Goal: Information Seeking & Learning: Compare options

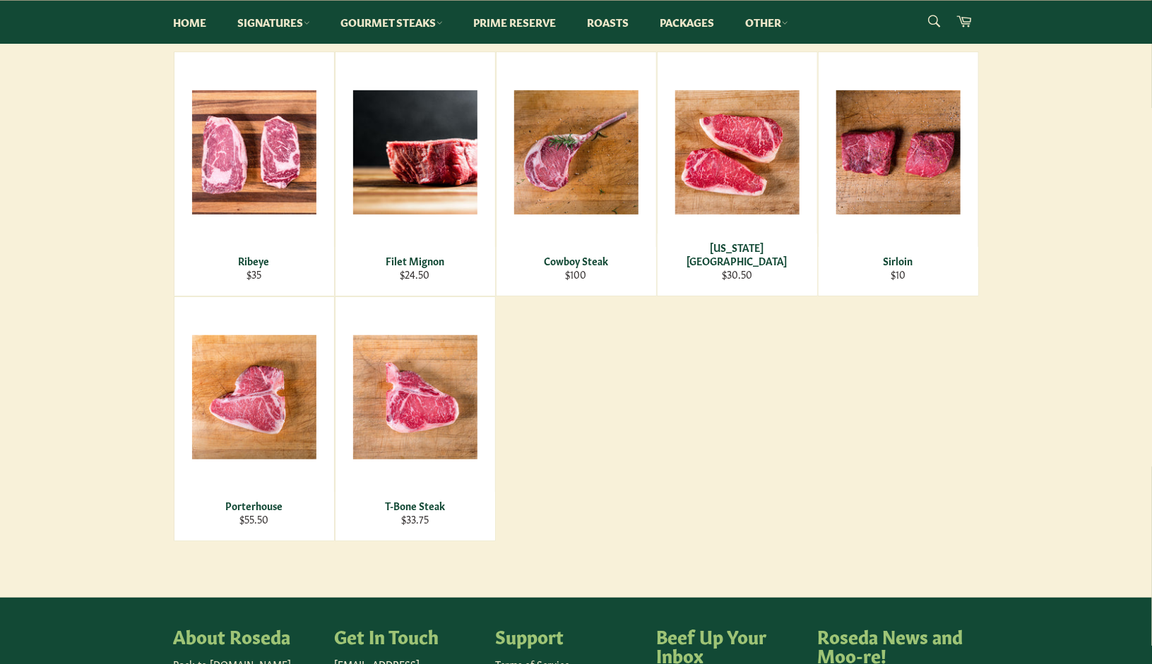
scroll to position [252, 0]
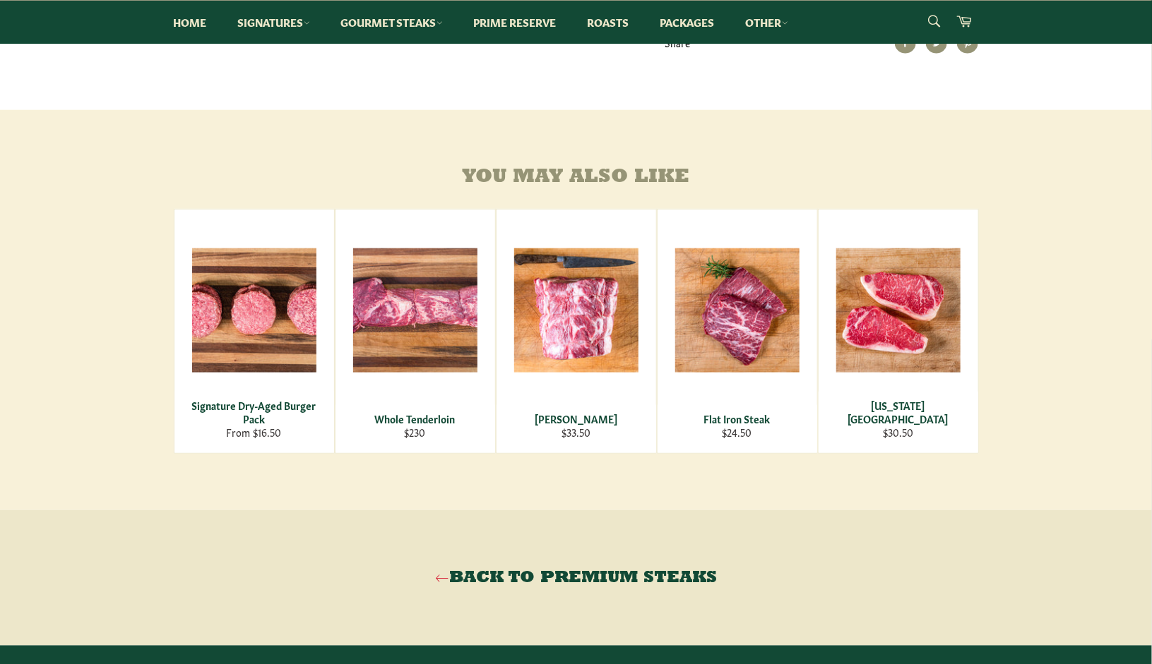
scroll to position [734, 0]
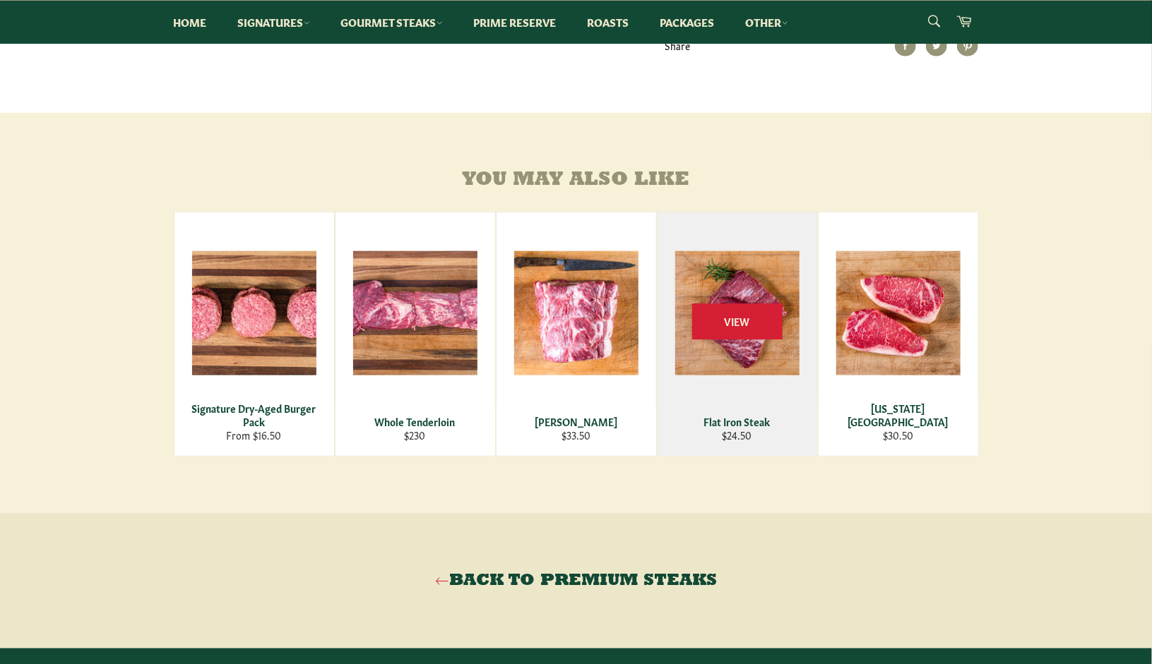
click at [769, 361] on div "View" at bounding box center [737, 335] width 160 height 244
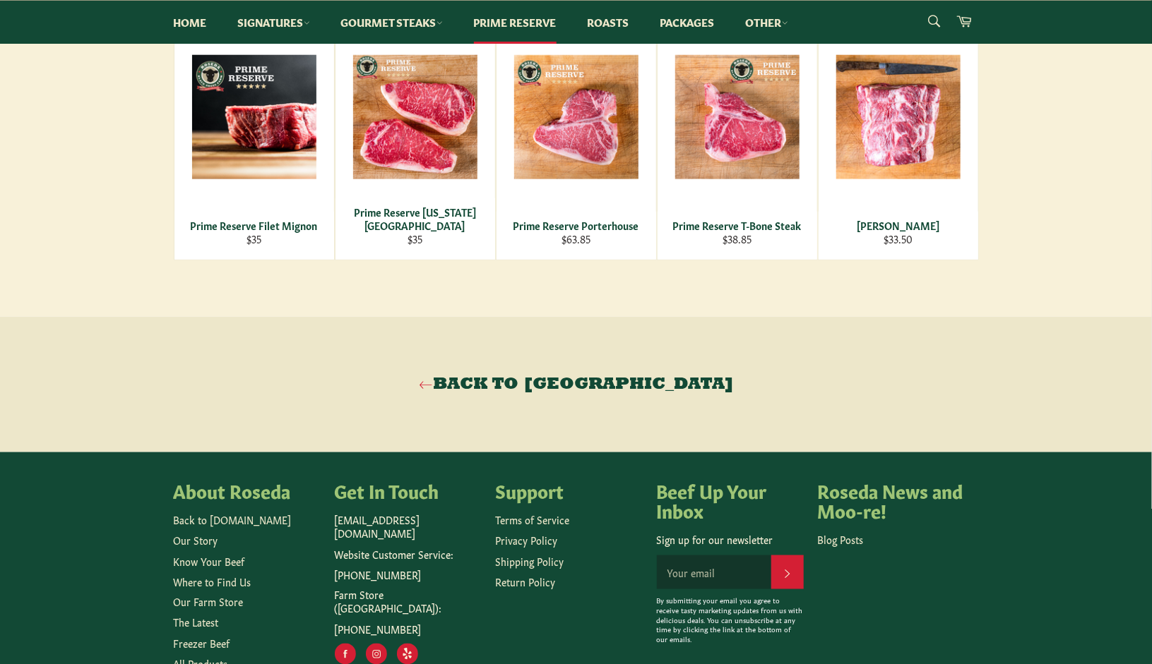
scroll to position [748, 0]
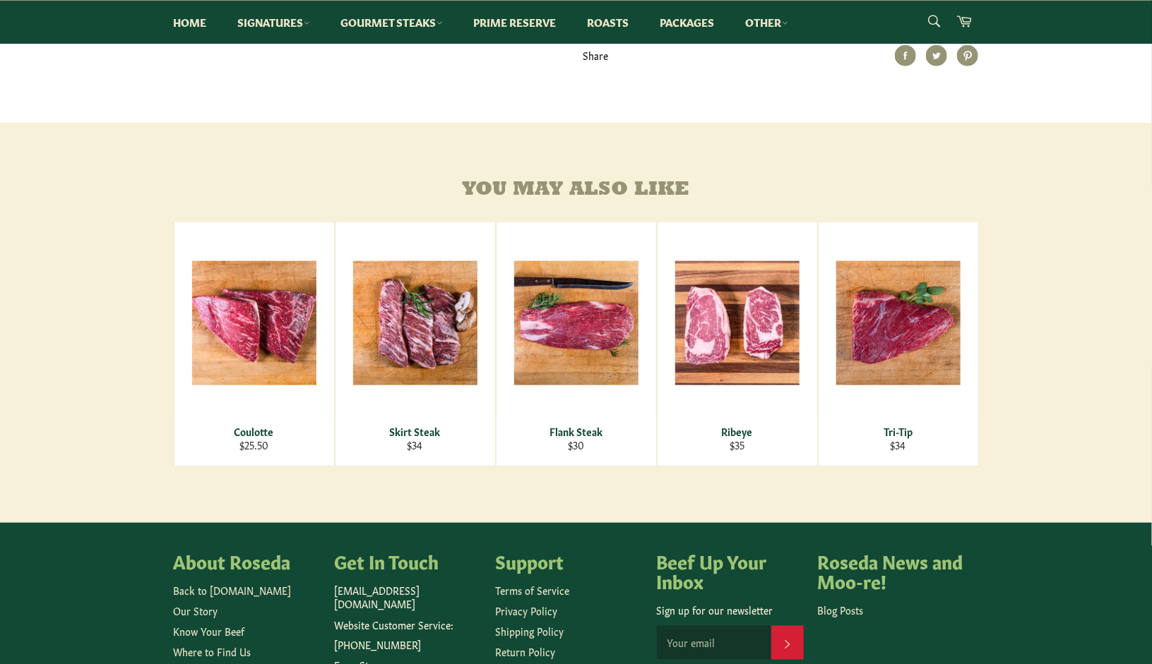
scroll to position [712, 0]
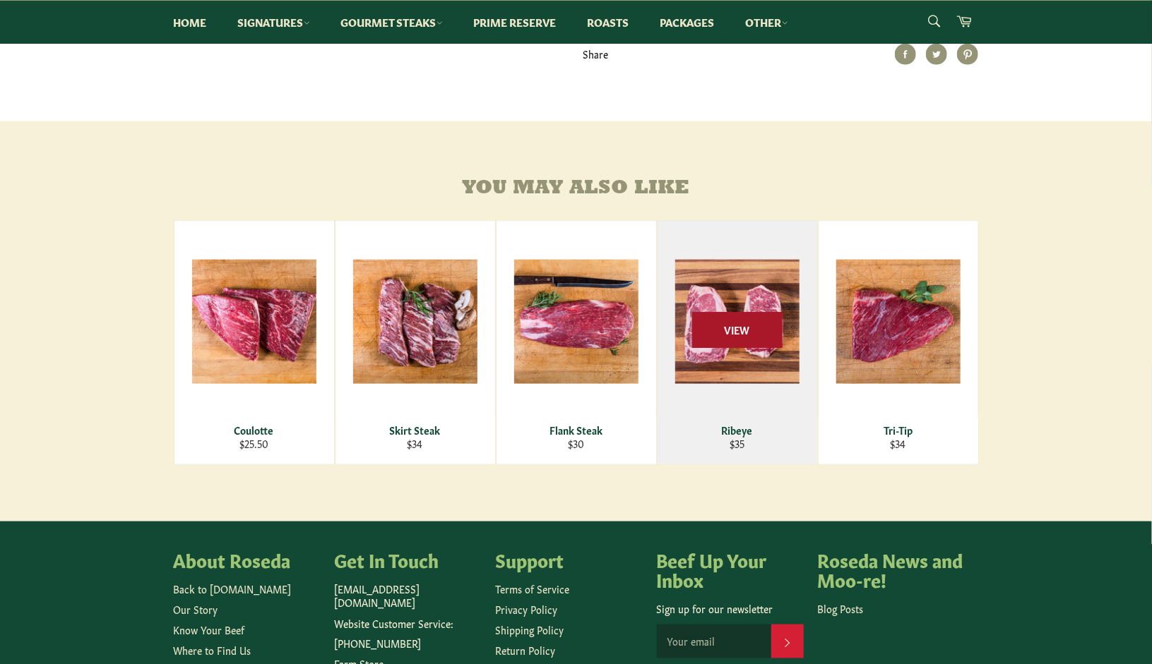
click at [739, 348] on span "View" at bounding box center [737, 330] width 90 height 36
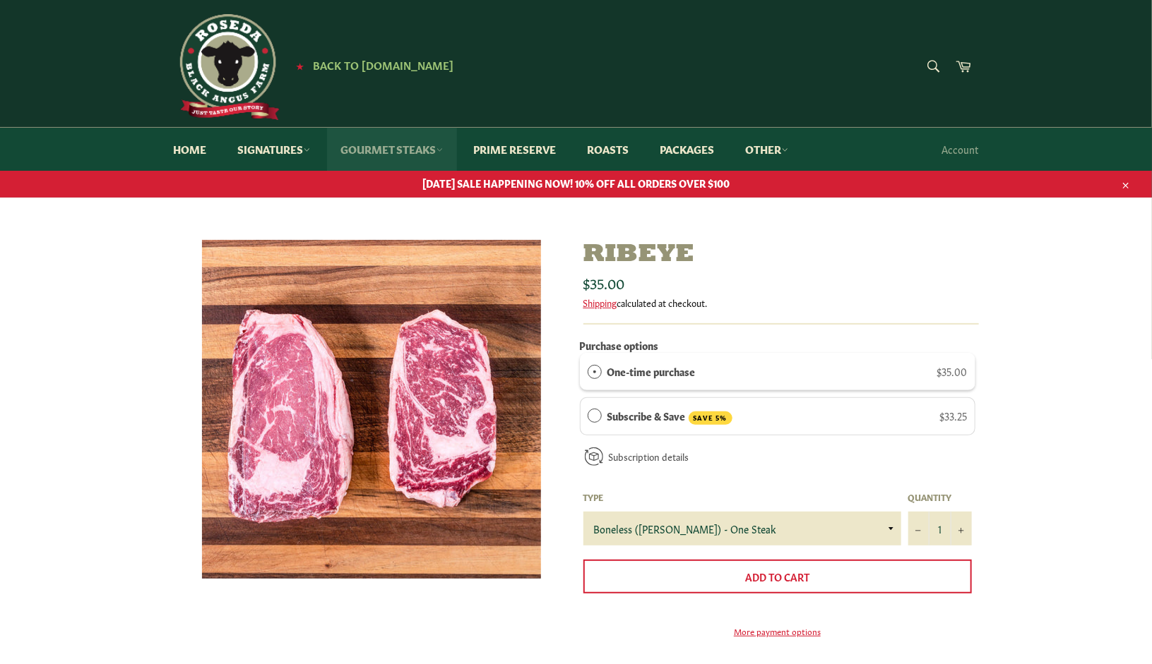
click at [383, 153] on link "Gourmet Steaks" at bounding box center [392, 149] width 130 height 43
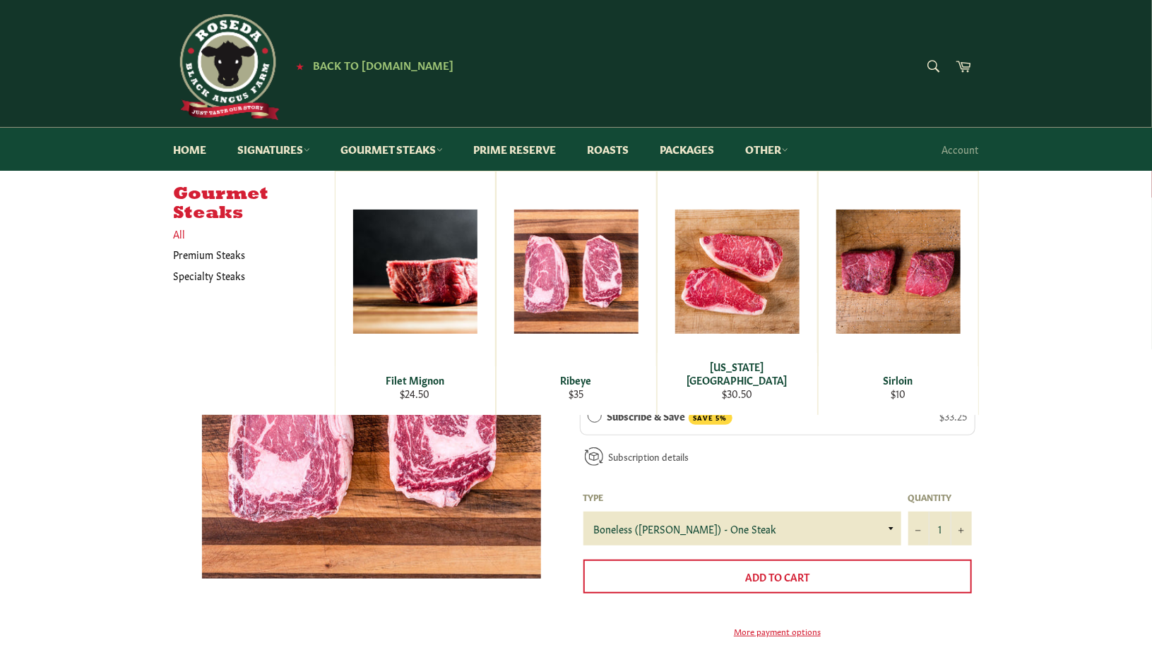
click at [181, 234] on link "All" at bounding box center [251, 234] width 168 height 20
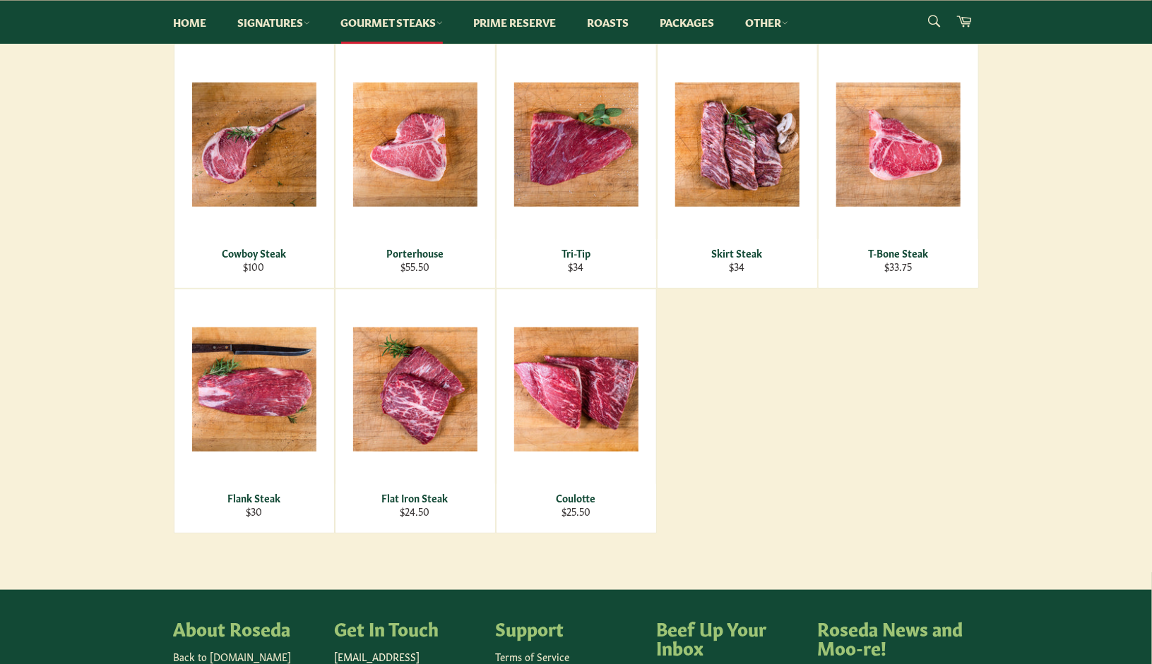
scroll to position [506, 0]
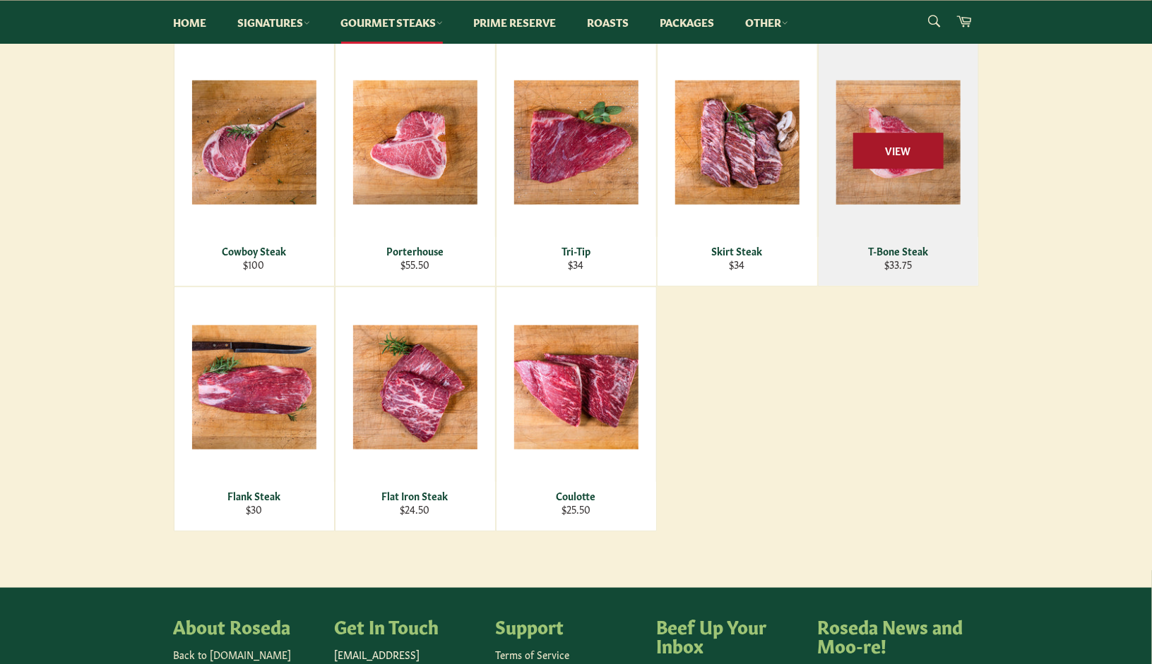
click at [901, 157] on span "View" at bounding box center [898, 151] width 90 height 36
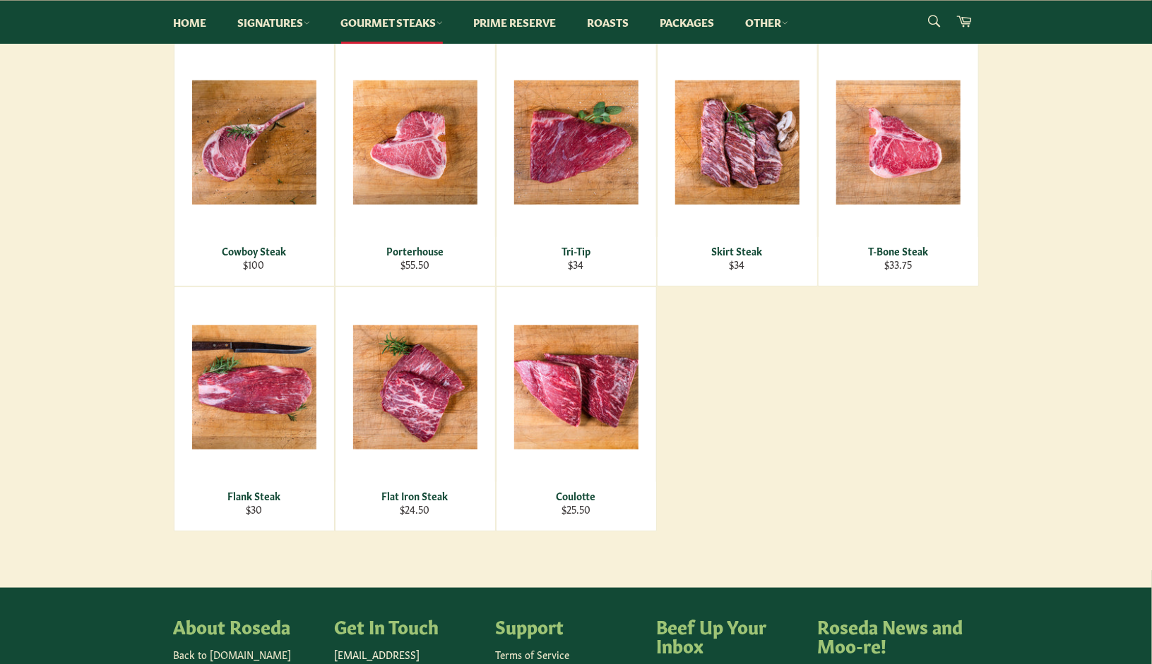
click at [93, 285] on main "Gourmet Steaks Filter by All Premium Steaks Specialty Steaks Sort by Featured B…" at bounding box center [576, 161] width 1152 height 854
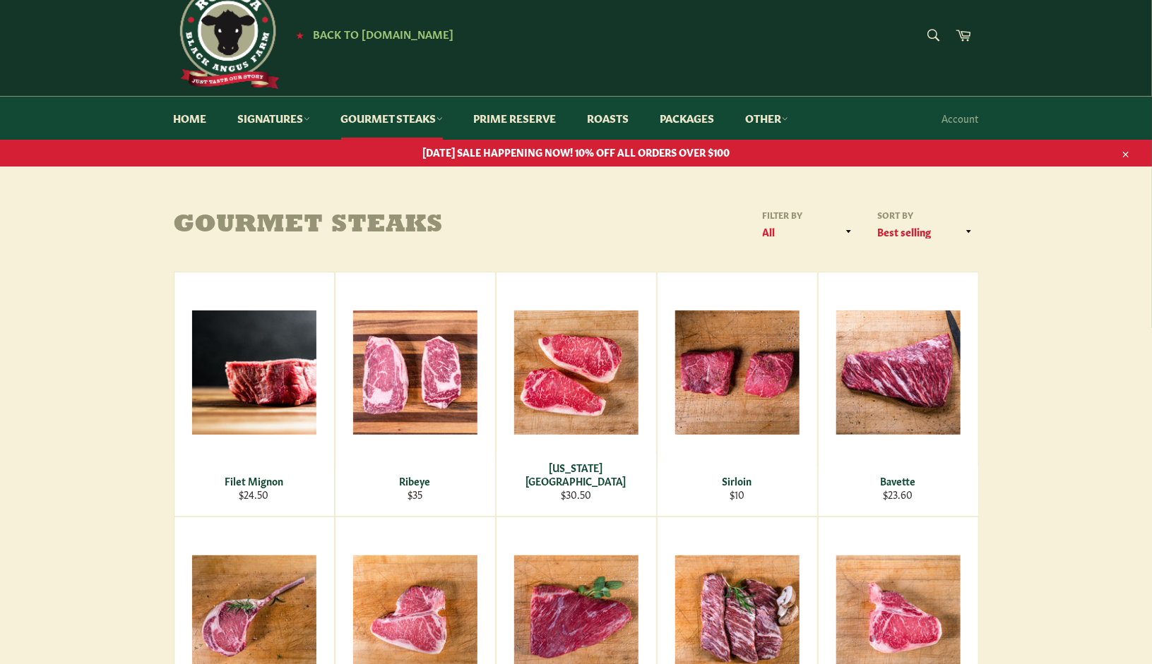
scroll to position [28, 0]
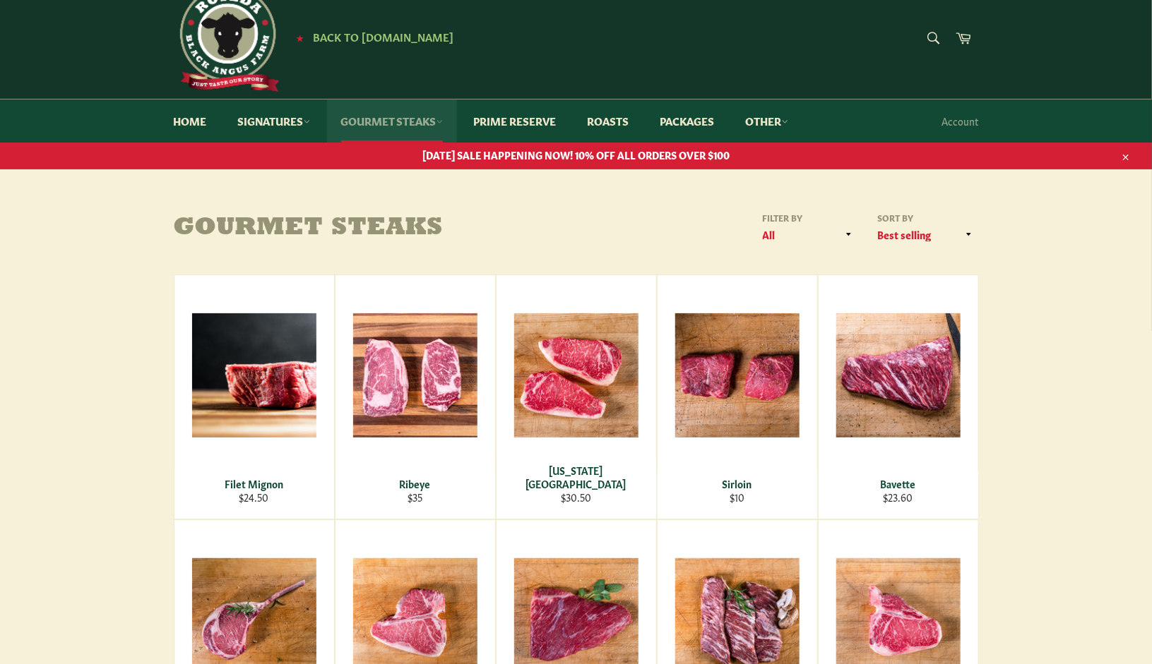
click at [388, 133] on link "Gourmet Steaks" at bounding box center [392, 121] width 130 height 43
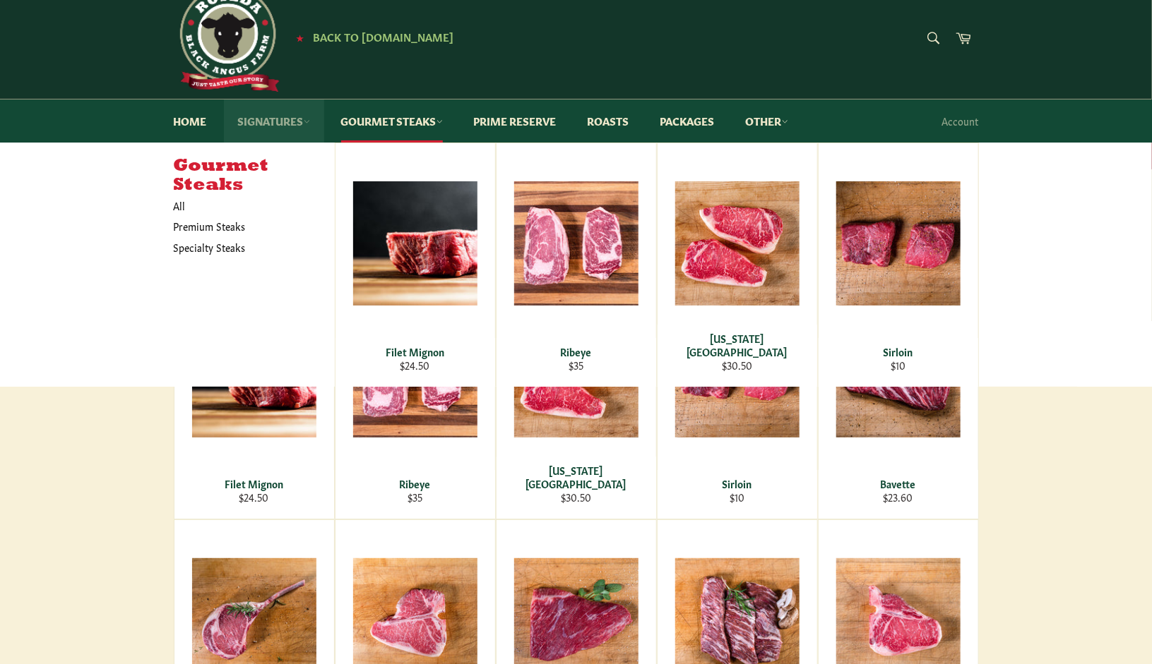
click at [276, 111] on link "Signatures" at bounding box center [274, 121] width 100 height 43
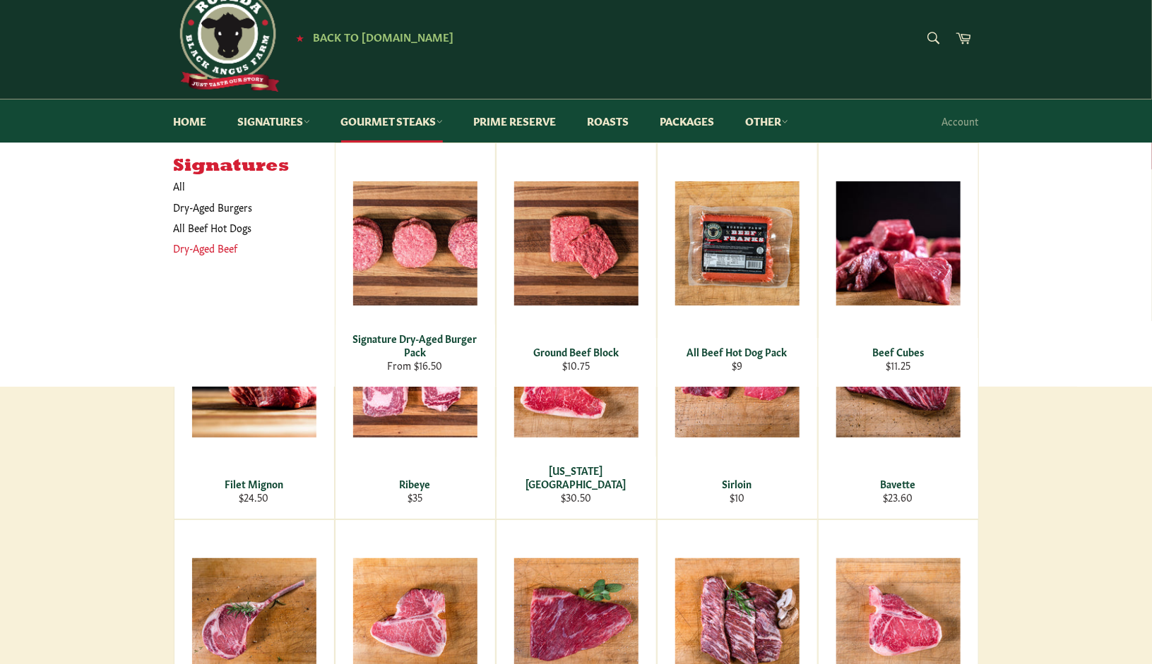
click at [230, 250] on link "Dry-Aged Beef" at bounding box center [244, 248] width 154 height 20
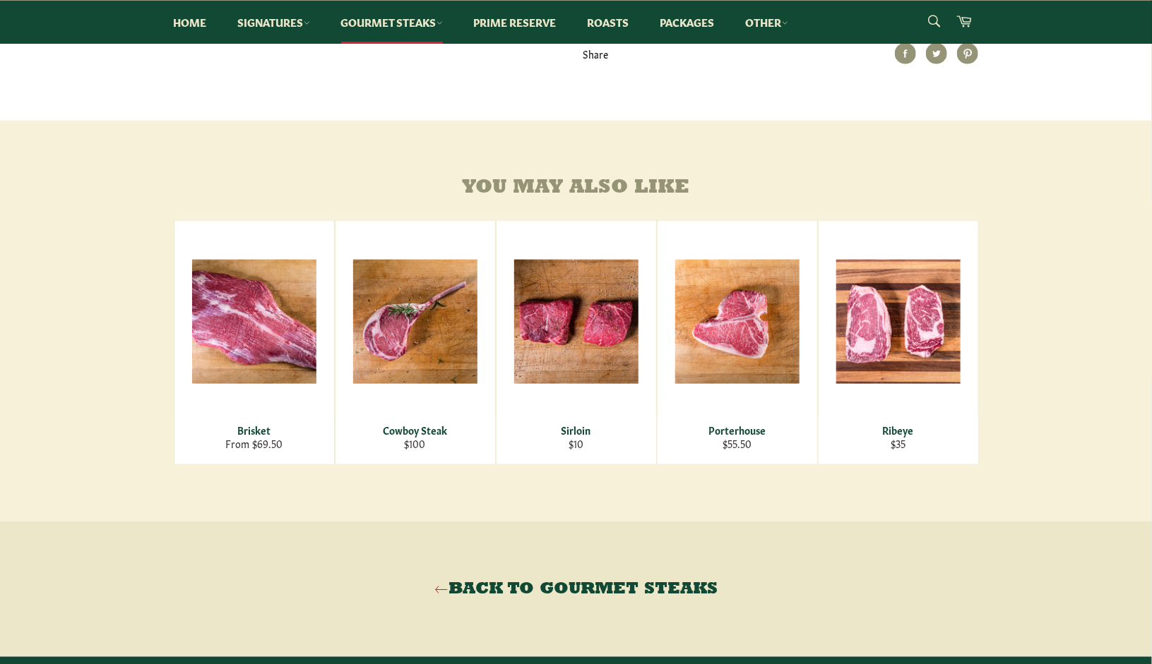
scroll to position [698, 0]
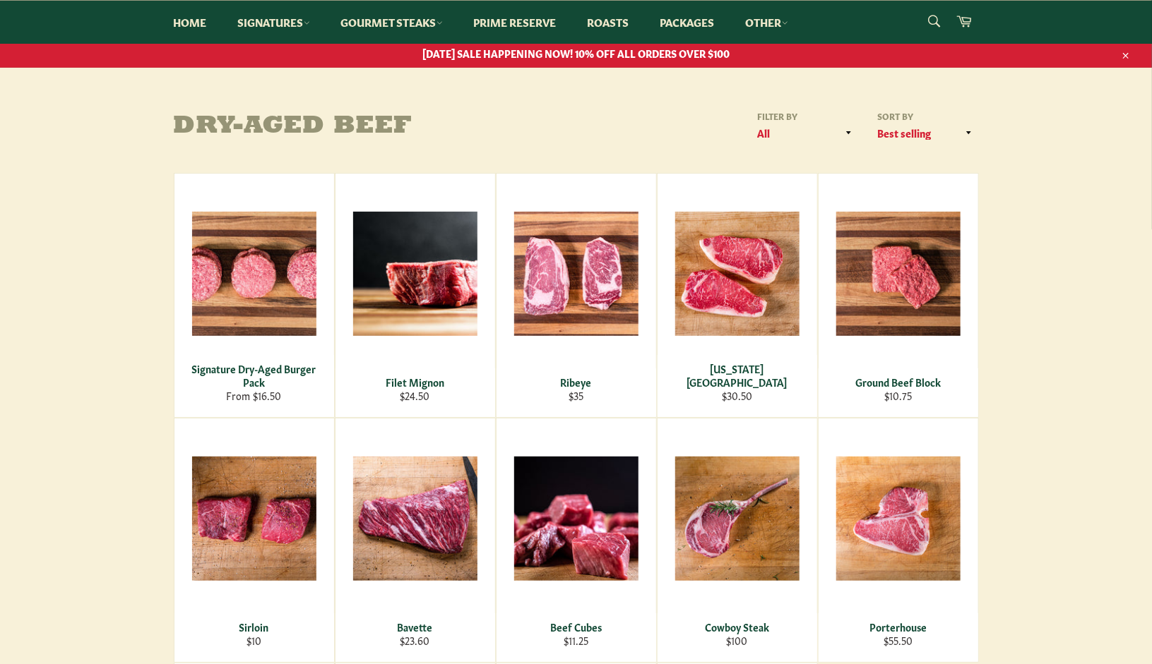
scroll to position [129, 0]
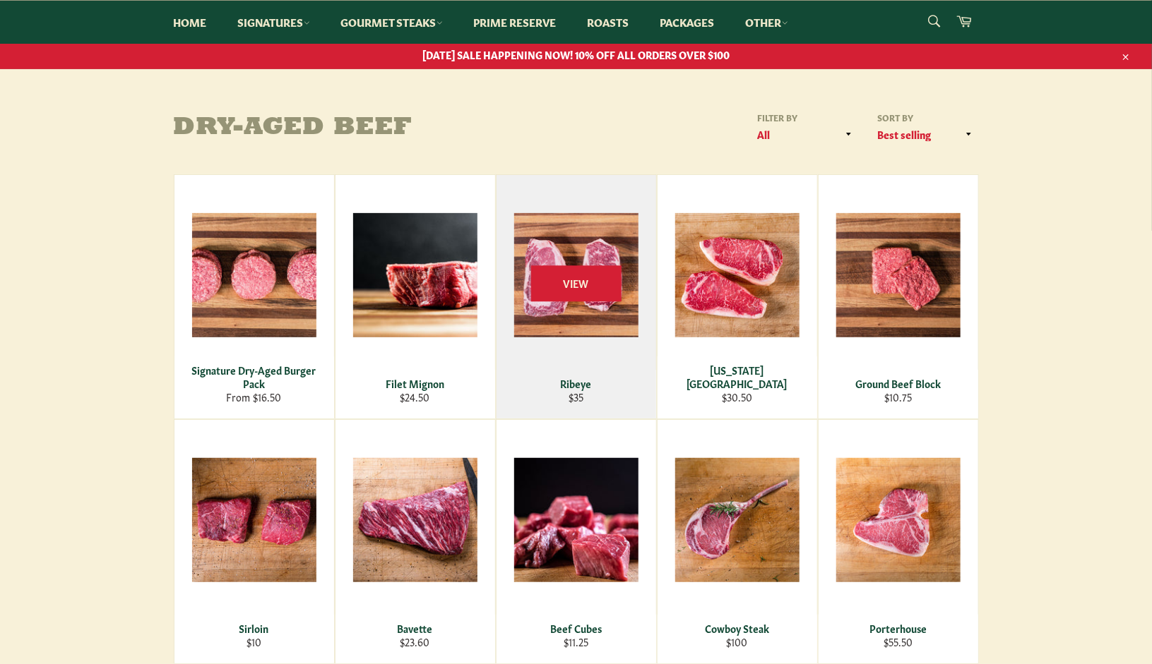
click at [575, 250] on div "View" at bounding box center [576, 297] width 160 height 244
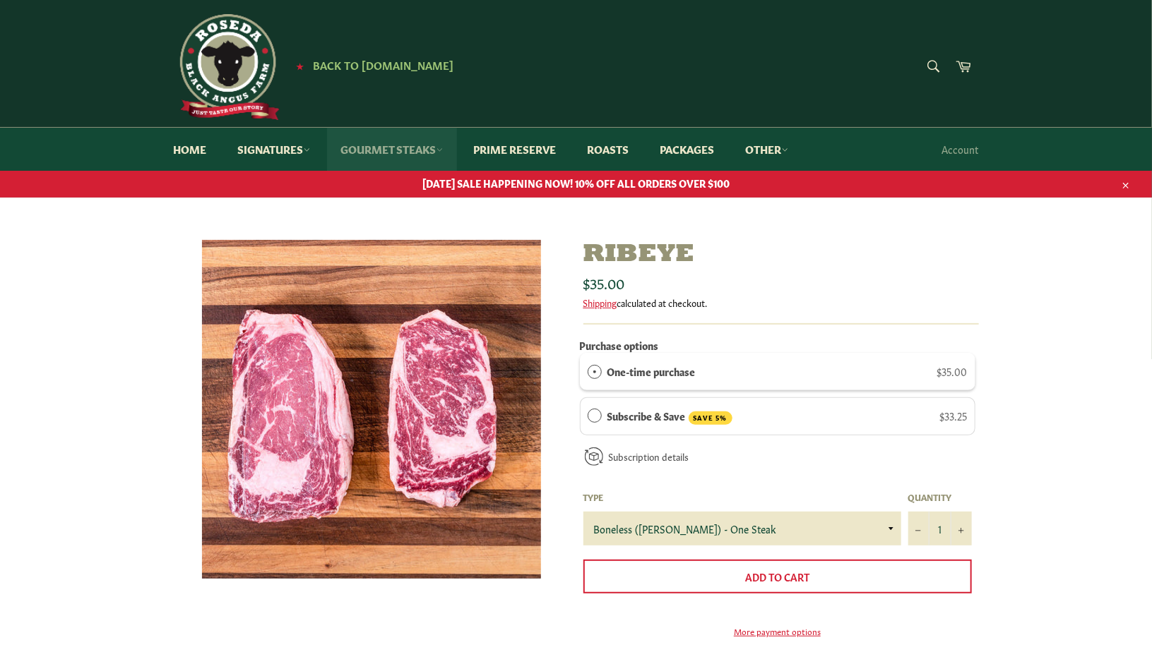
click at [376, 141] on link "Gourmet Steaks" at bounding box center [392, 149] width 130 height 43
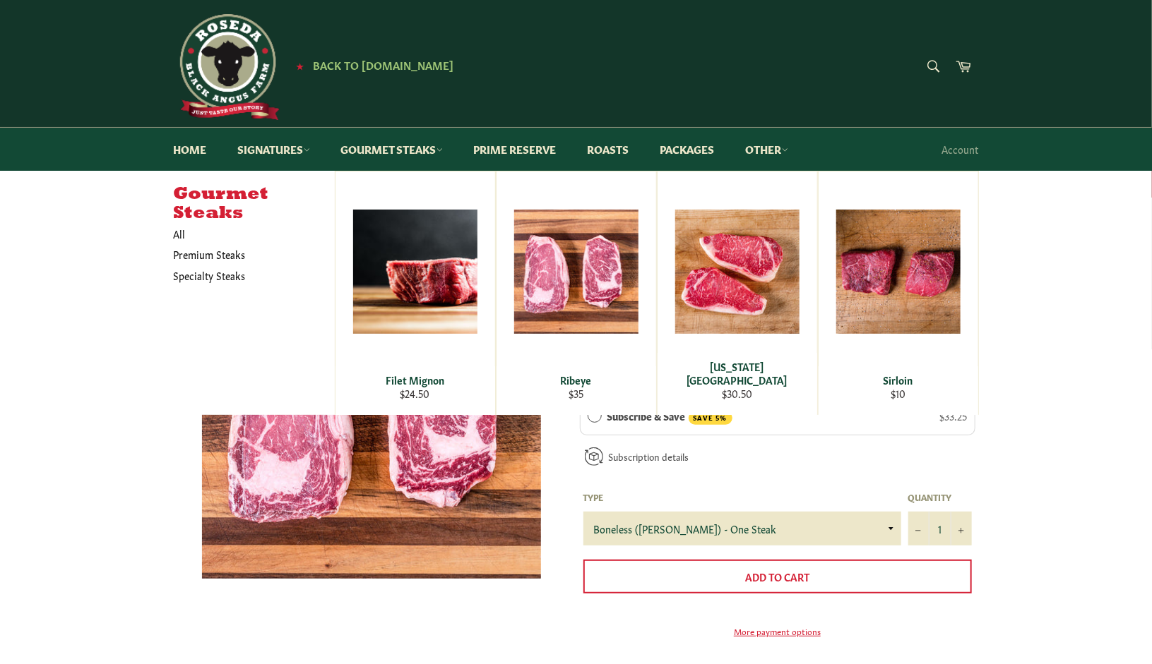
click at [150, 454] on div "Ribeye Sale Regular price $35.00 Shipping calculated at checkout. Purchase opti…" at bounding box center [576, 530] width 1152 height 580
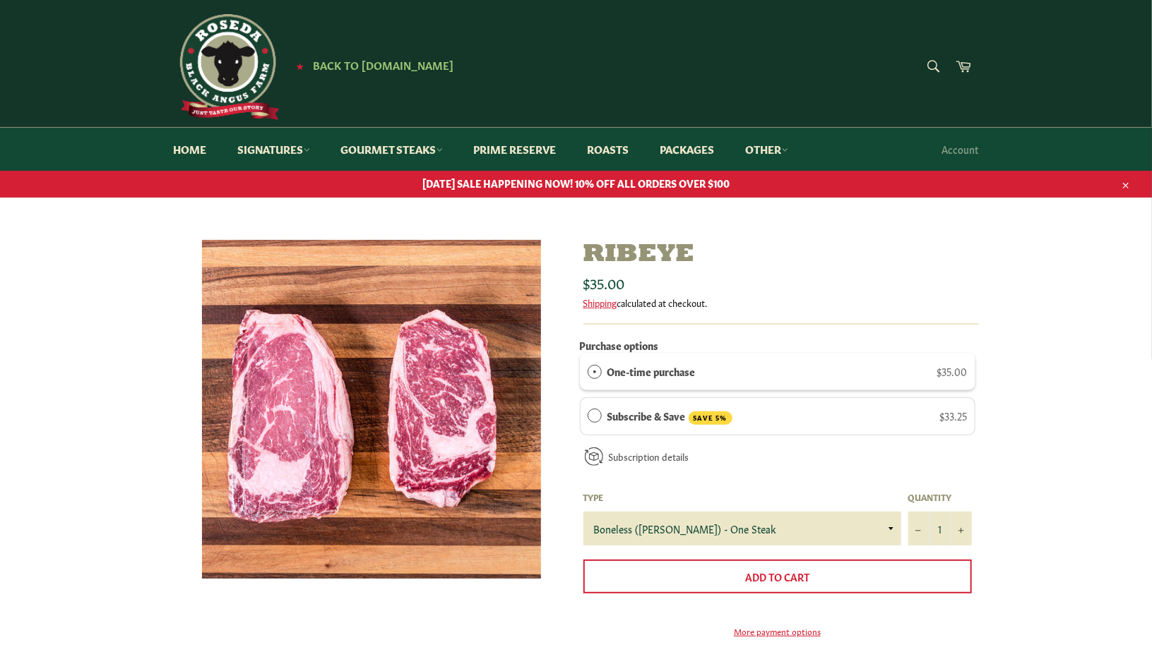
scroll to position [32, 0]
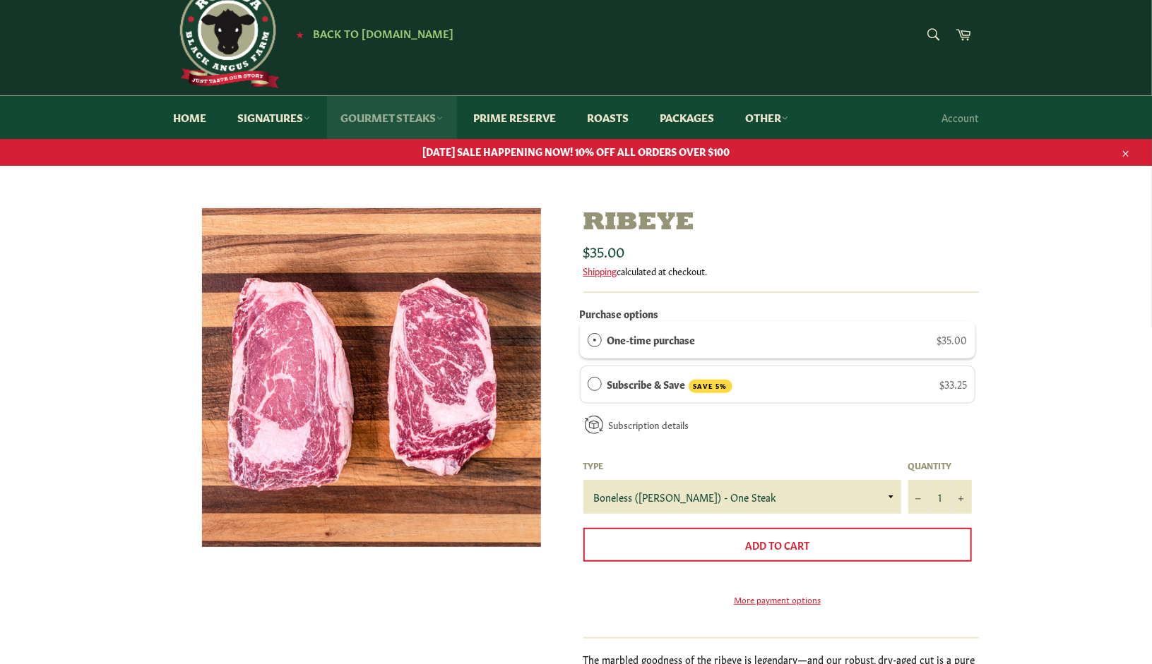
click at [422, 119] on link "Gourmet Steaks" at bounding box center [392, 117] width 130 height 43
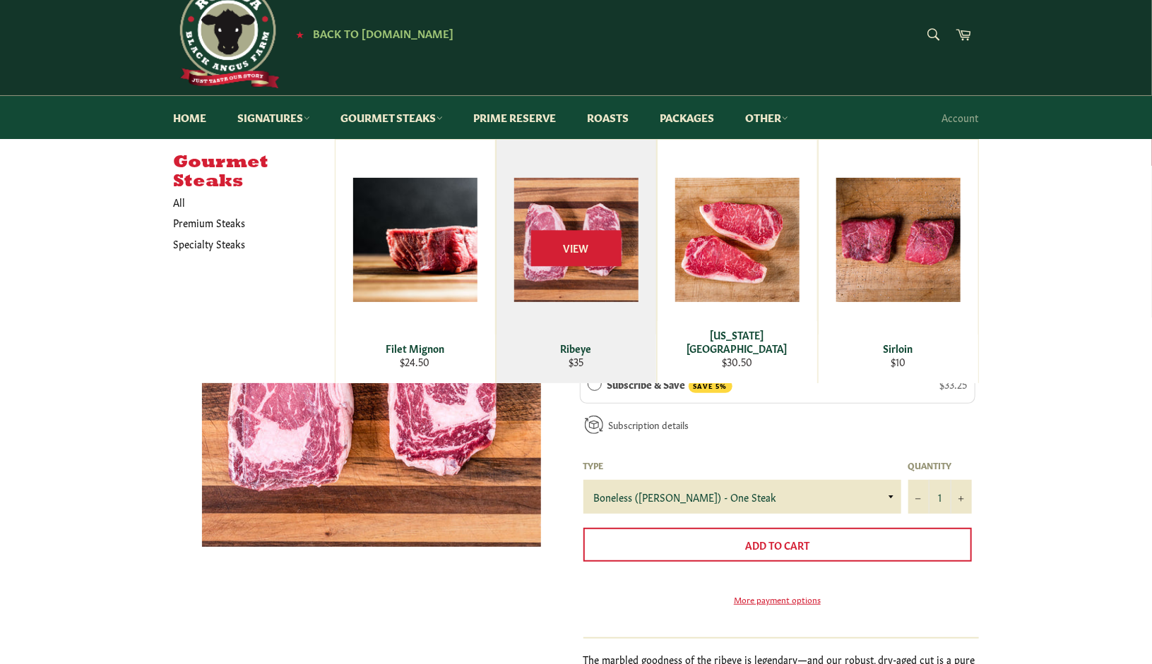
click at [599, 273] on div "View" at bounding box center [576, 262] width 160 height 244
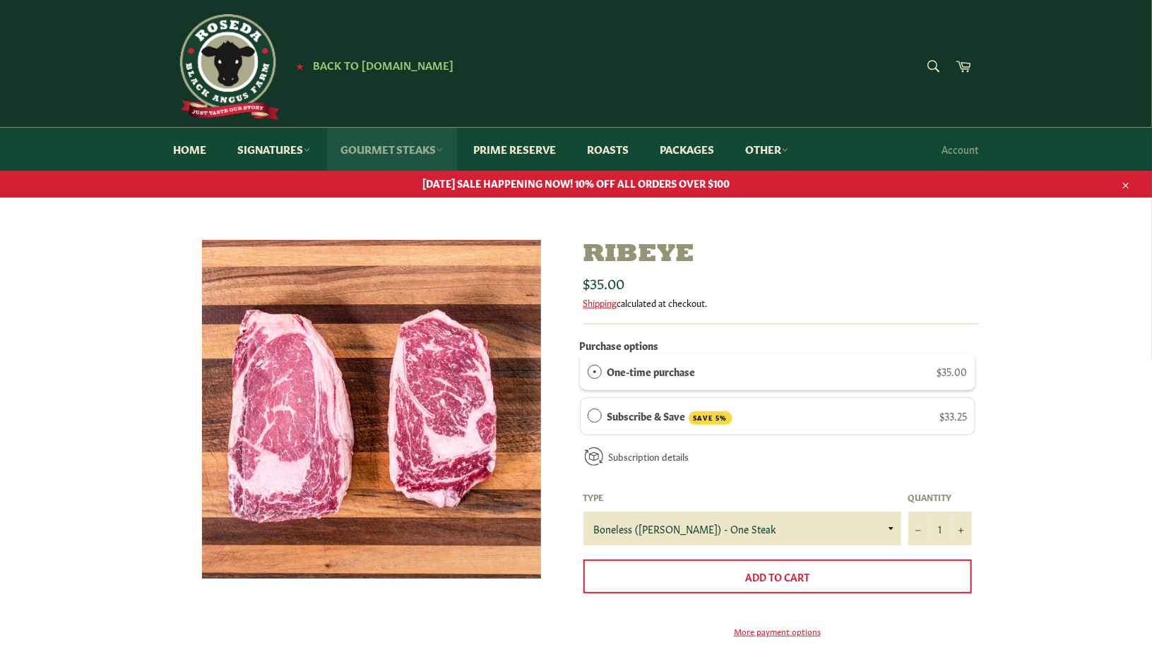
click at [434, 149] on link "Gourmet Steaks" at bounding box center [392, 149] width 130 height 43
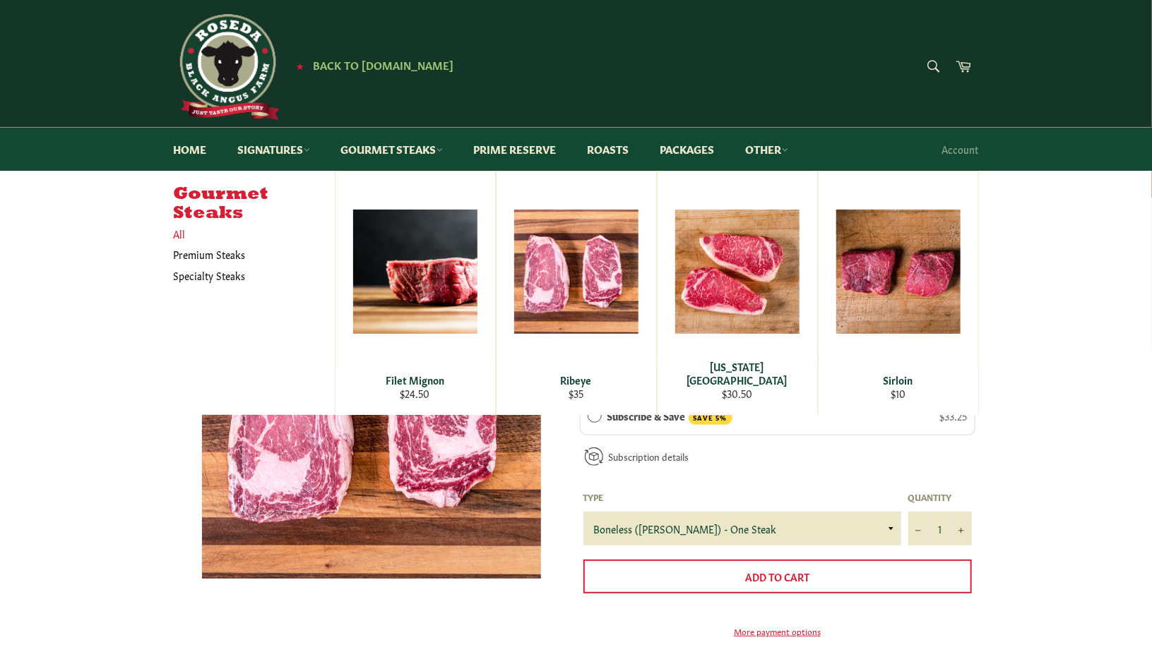
click at [188, 236] on link "All" at bounding box center [251, 234] width 168 height 20
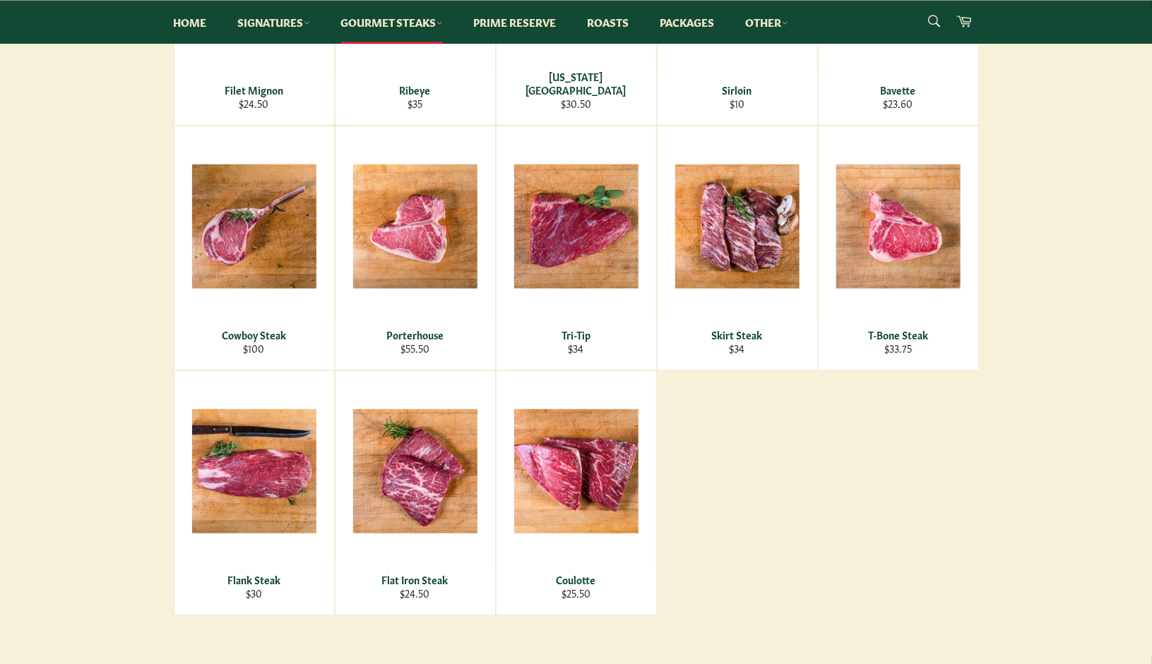
scroll to position [424, 0]
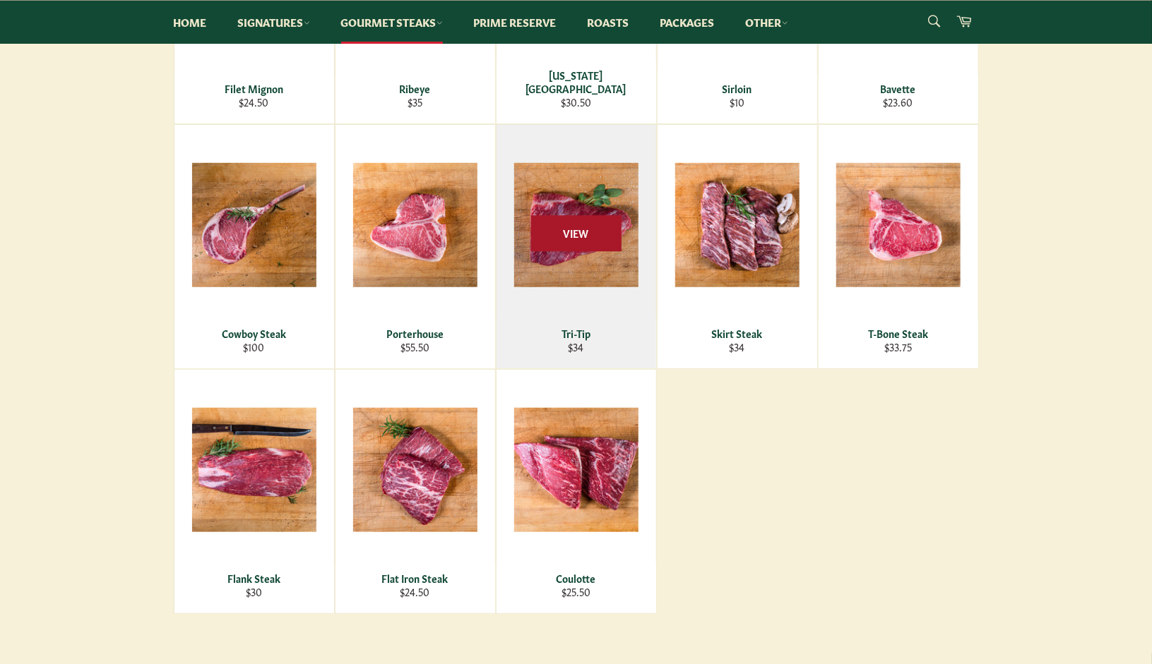
click at [587, 248] on span "View" at bounding box center [576, 234] width 90 height 36
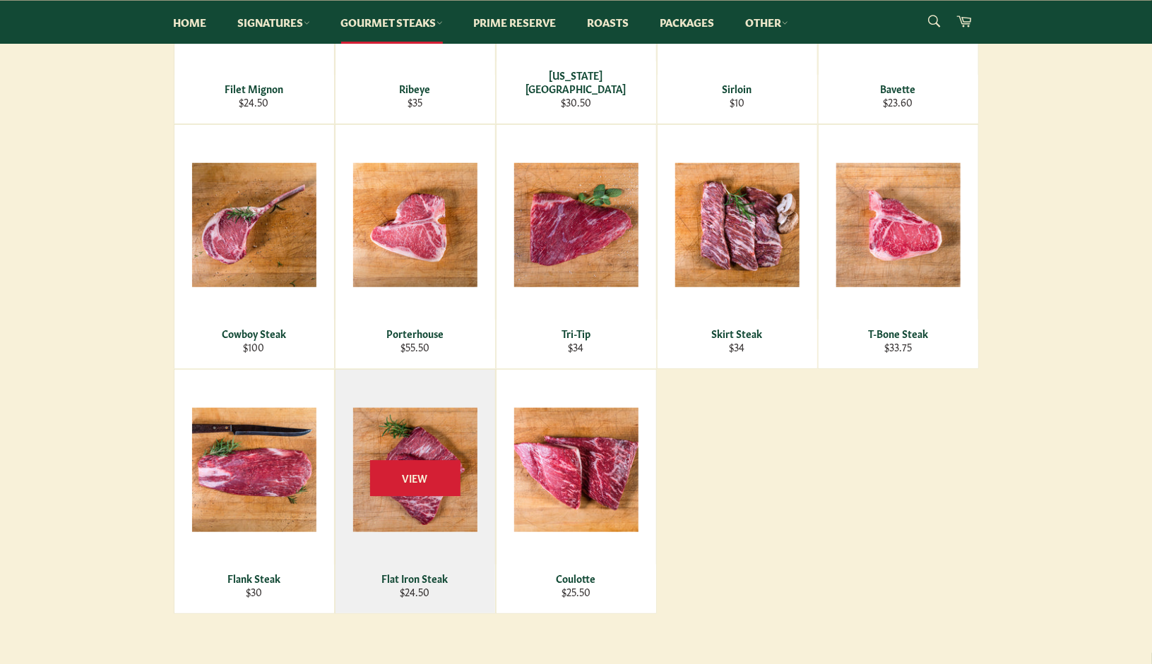
click at [424, 496] on div "View" at bounding box center [415, 492] width 160 height 244
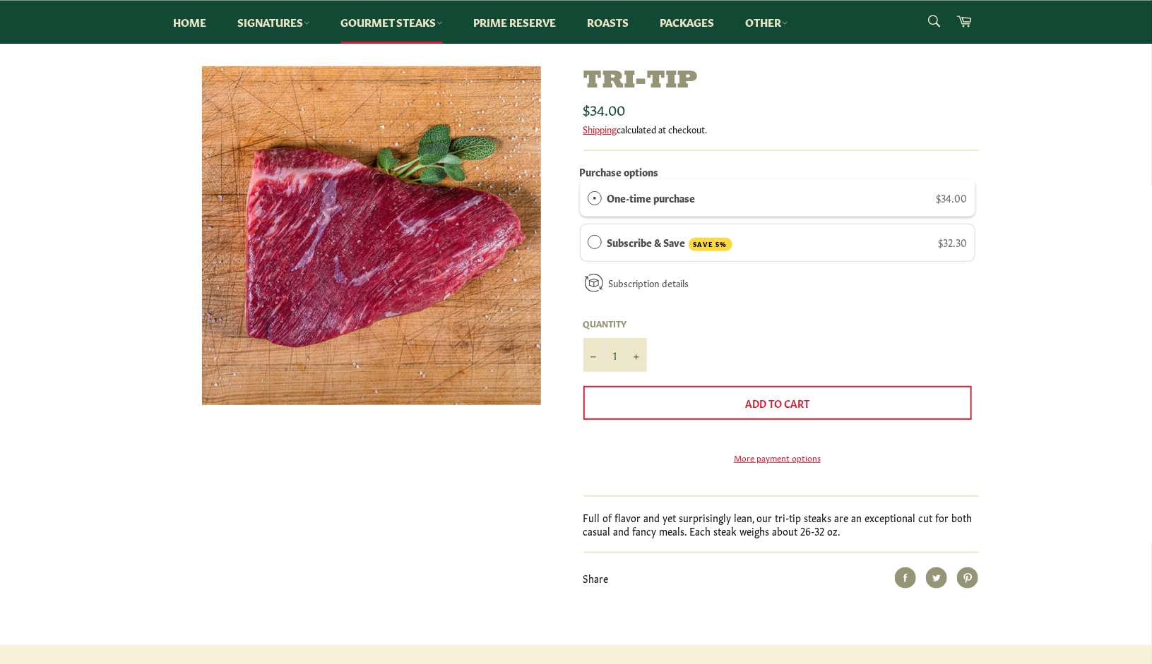
scroll to position [171, 0]
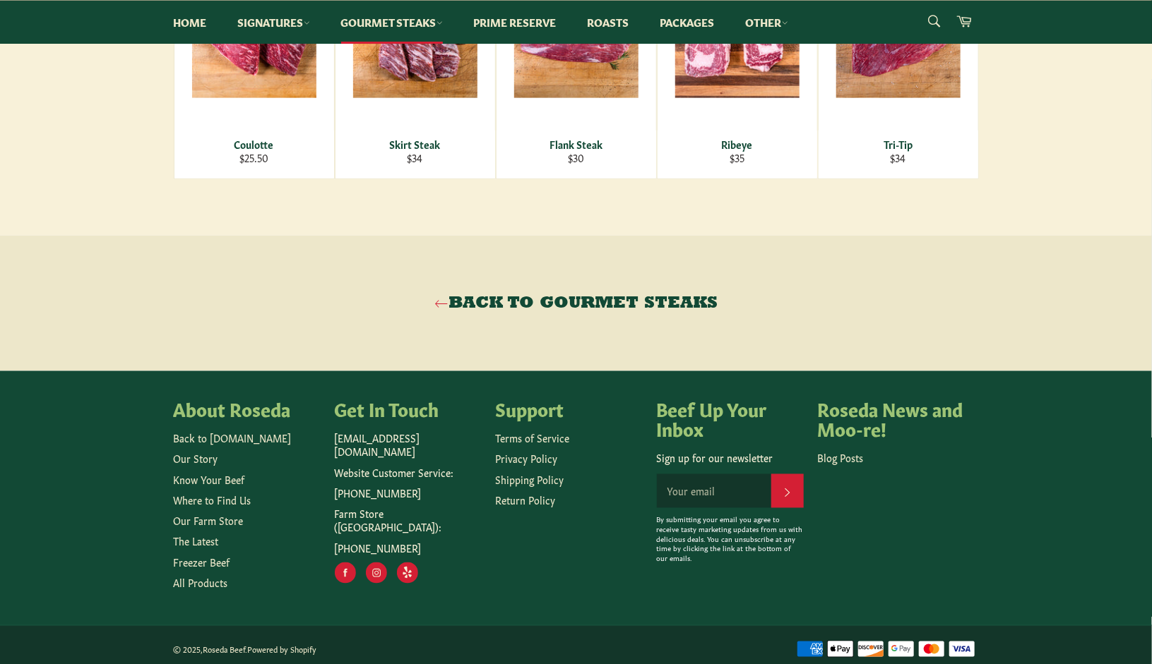
scroll to position [998, 0]
